Goal: Find specific page/section: Find specific page/section

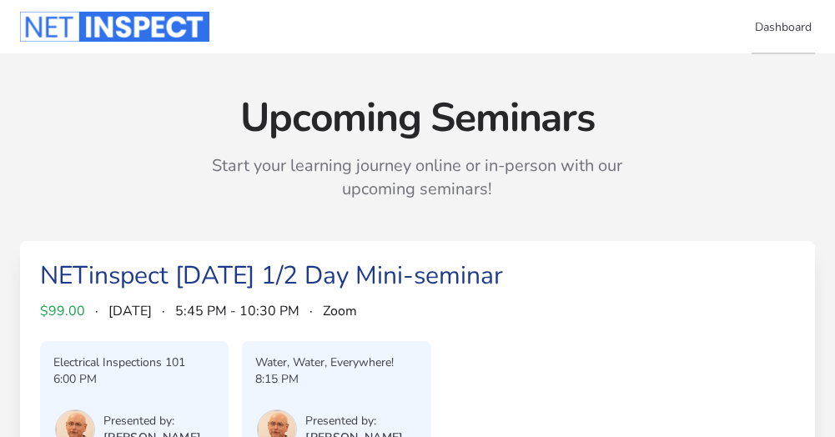
click at [778, 27] on link "Dashboard" at bounding box center [782, 26] width 63 height 55
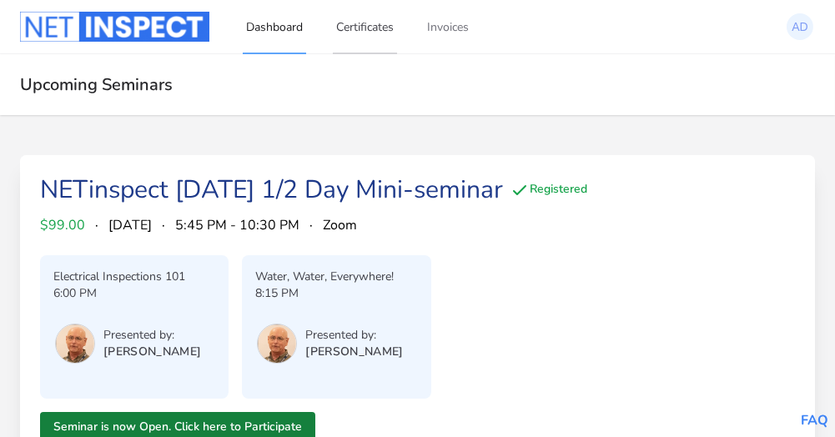
click at [364, 23] on link "Certificates" at bounding box center [365, 26] width 64 height 55
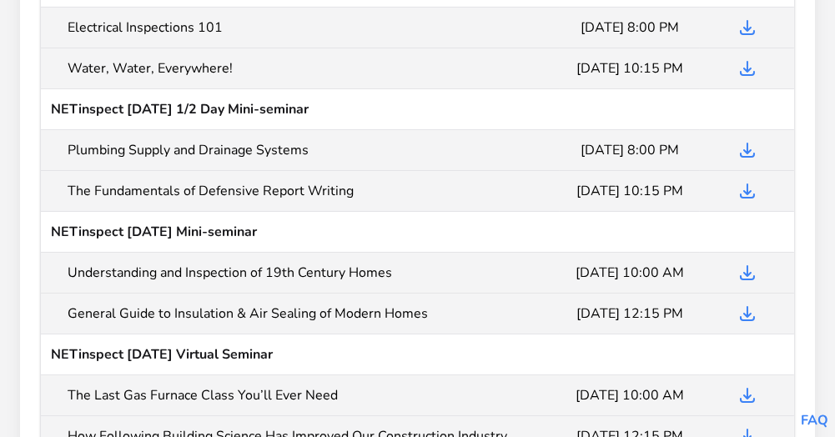
scroll to position [167, 0]
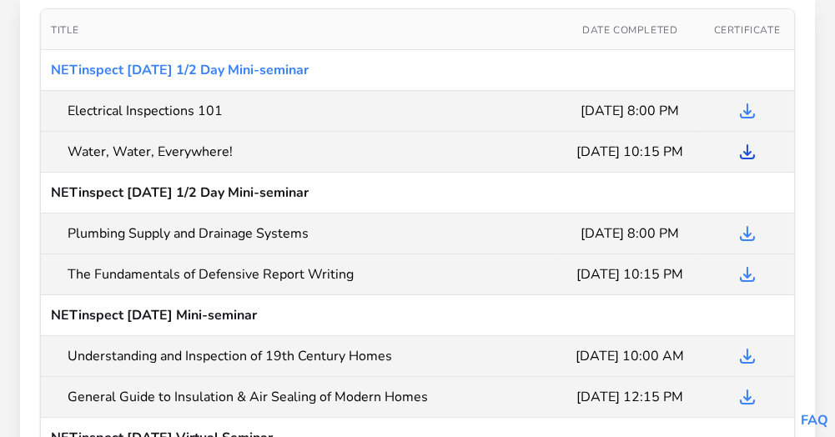
click at [750, 149] on icon at bounding box center [747, 151] width 13 height 13
click at [748, 110] on icon at bounding box center [747, 110] width 13 height 13
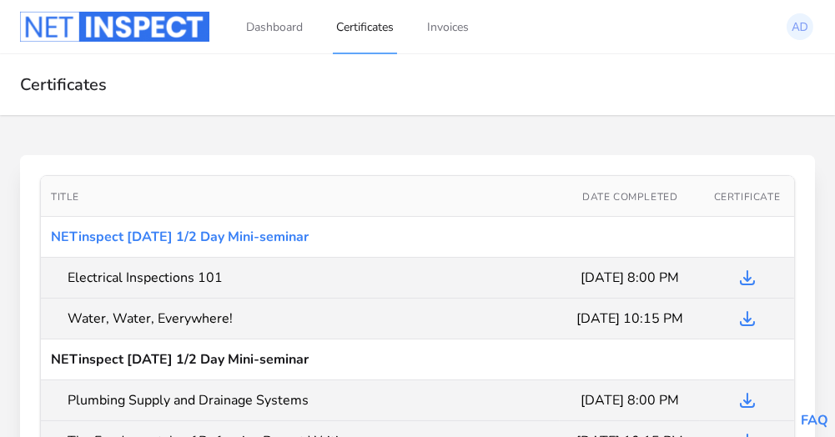
scroll to position [0, 0]
